Goal: Transaction & Acquisition: Purchase product/service

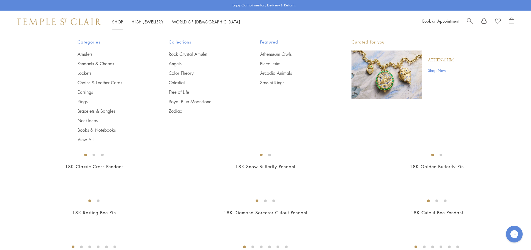
scroll to position [446, 0]
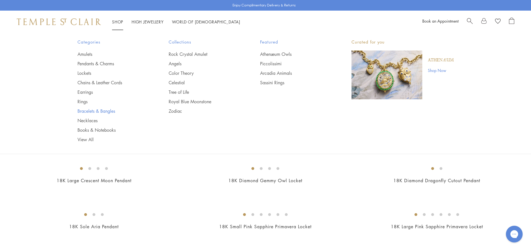
click at [84, 113] on link "Bracelets & Bangles" at bounding box center [112, 111] width 69 height 6
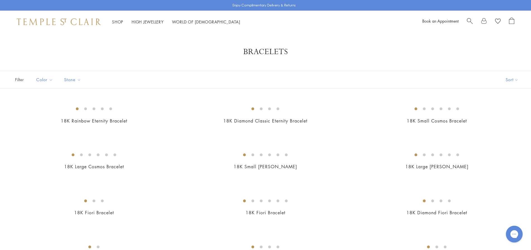
click at [510, 79] on button "Sort" at bounding box center [512, 79] width 38 height 17
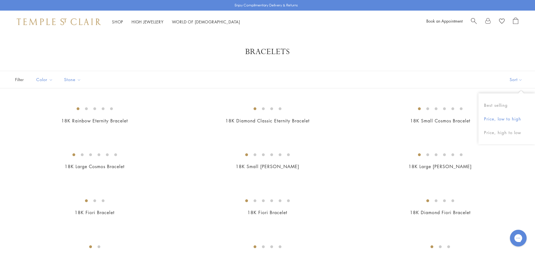
click at [511, 116] on button "Price, low to high" at bounding box center [507, 119] width 57 height 14
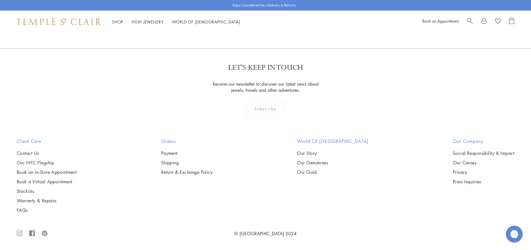
scroll to position [1840, 0]
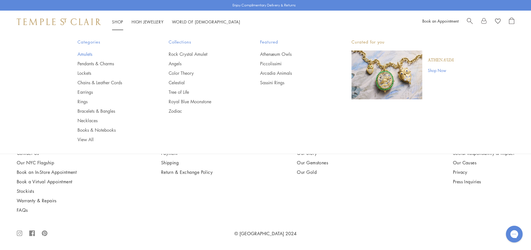
click at [86, 54] on link "Amulets" at bounding box center [112, 54] width 69 height 6
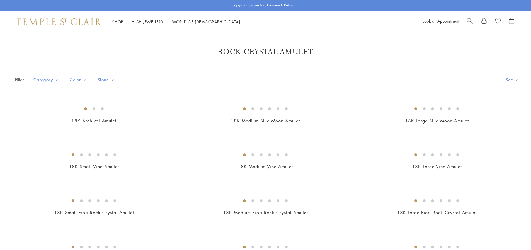
click at [508, 81] on button "Sort" at bounding box center [512, 79] width 38 height 17
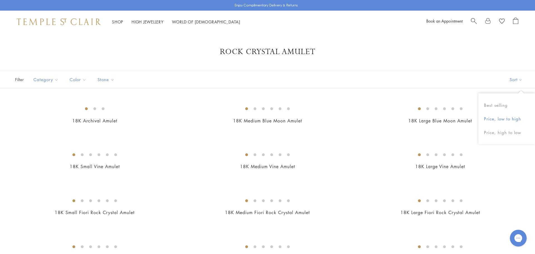
click at [498, 122] on button "Price, low to high" at bounding box center [507, 119] width 57 height 14
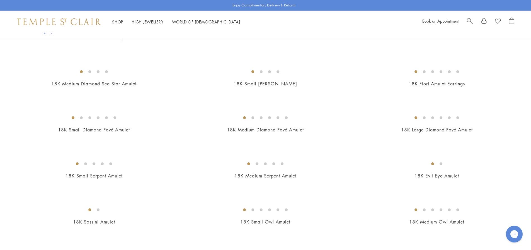
scroll to position [641, 0]
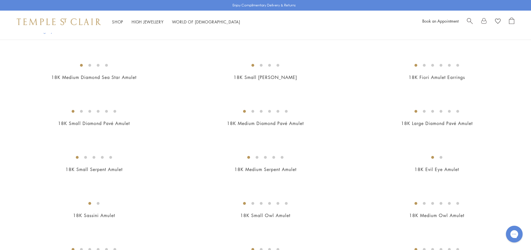
click at [0, 0] on img at bounding box center [0, 0] width 0 height 0
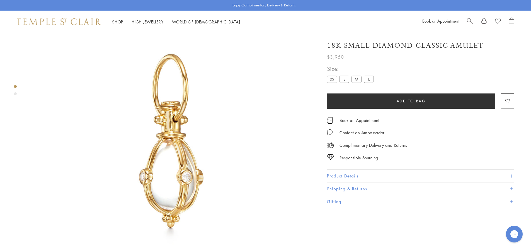
click at [339, 176] on button "Product Details" at bounding box center [420, 176] width 187 height 13
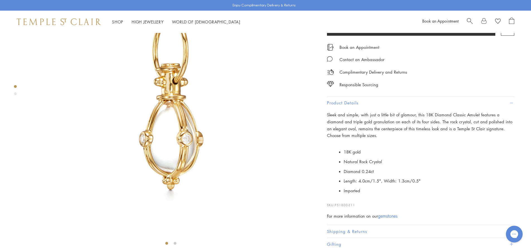
scroll to position [61, 0]
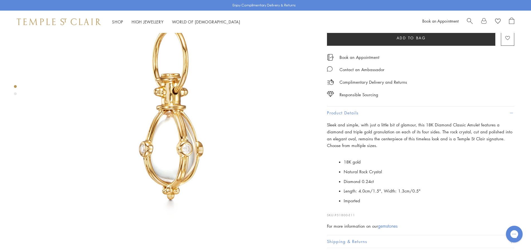
click at [355, 20] on label "M" at bounding box center [357, 16] width 10 height 7
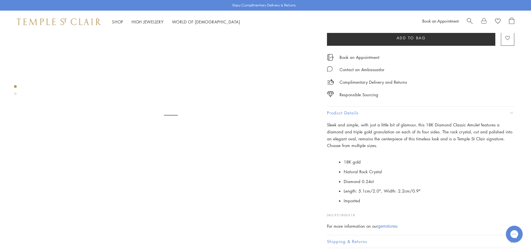
scroll to position [33, 0]
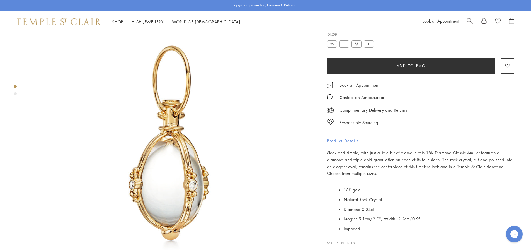
click at [334, 47] on label "XS" at bounding box center [332, 43] width 10 height 7
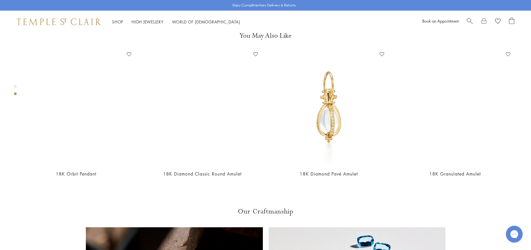
scroll to position [312, 0]
